Goal: Task Accomplishment & Management: Manage account settings

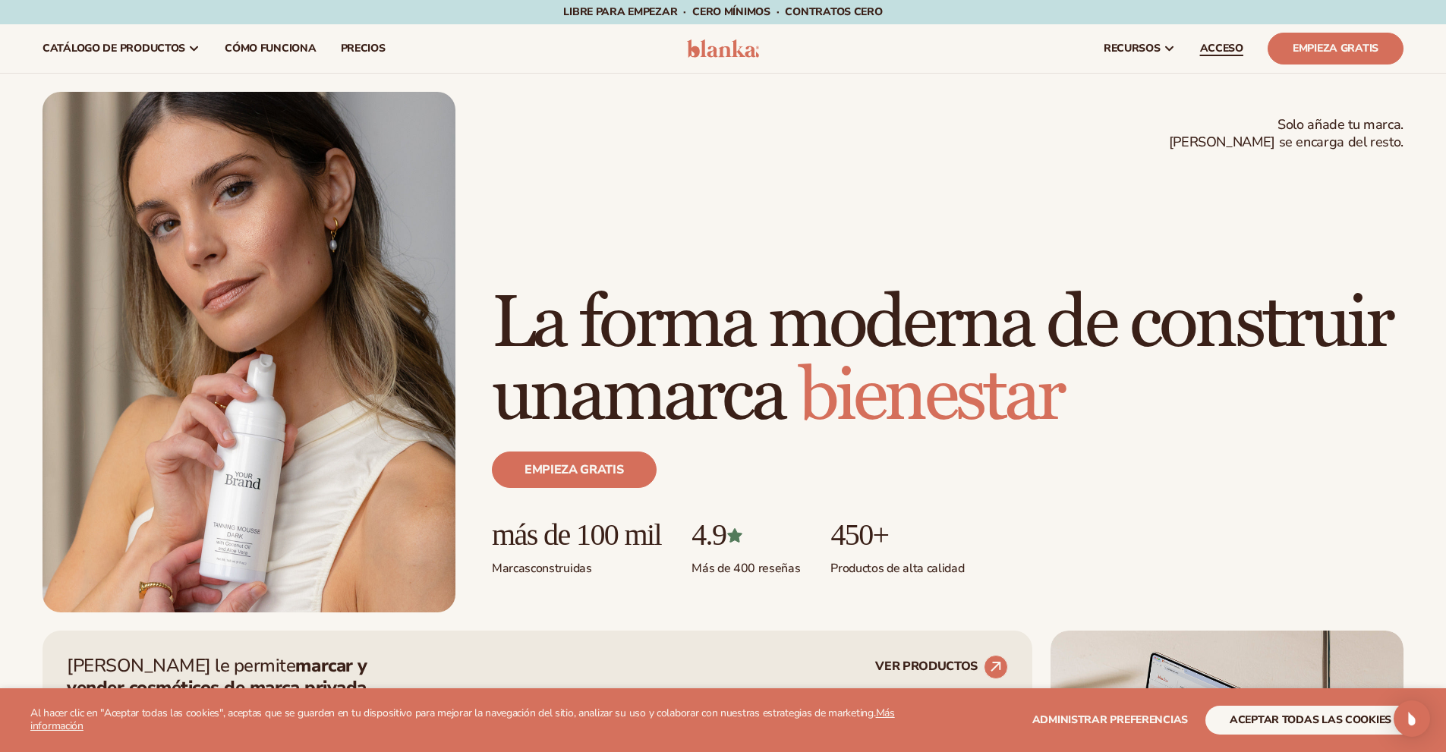
click at [1243, 44] on font "ACCESO" at bounding box center [1221, 48] width 43 height 14
click at [1225, 45] on font "ACCESO" at bounding box center [1221, 48] width 43 height 14
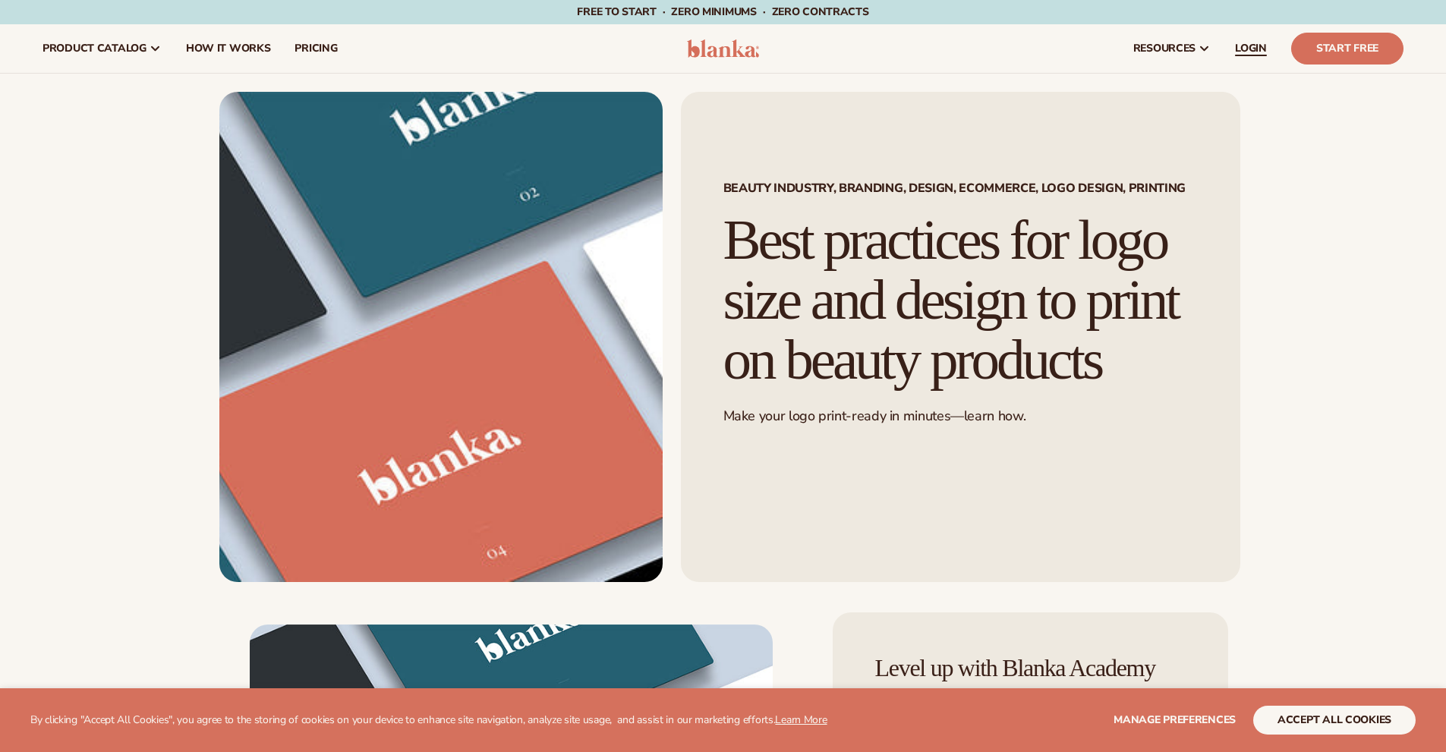
click at [1263, 46] on span "LOGIN" at bounding box center [1251, 49] width 32 height 12
